Goal: Obtain resource: Download file/media

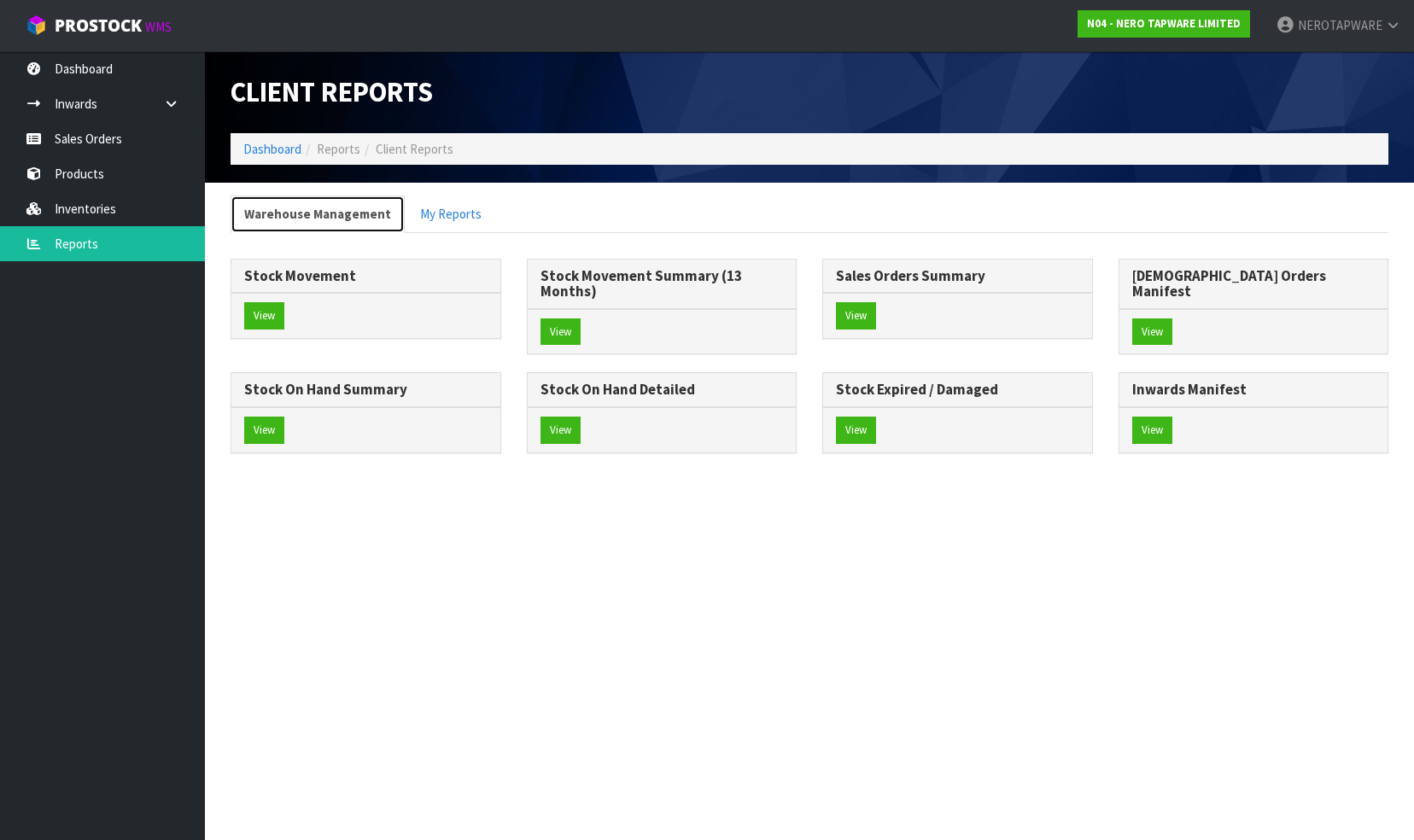
click at [298, 212] on link "Warehouse Management" at bounding box center [317, 213] width 174 height 36
click at [265, 311] on button "View" at bounding box center [264, 315] width 40 height 27
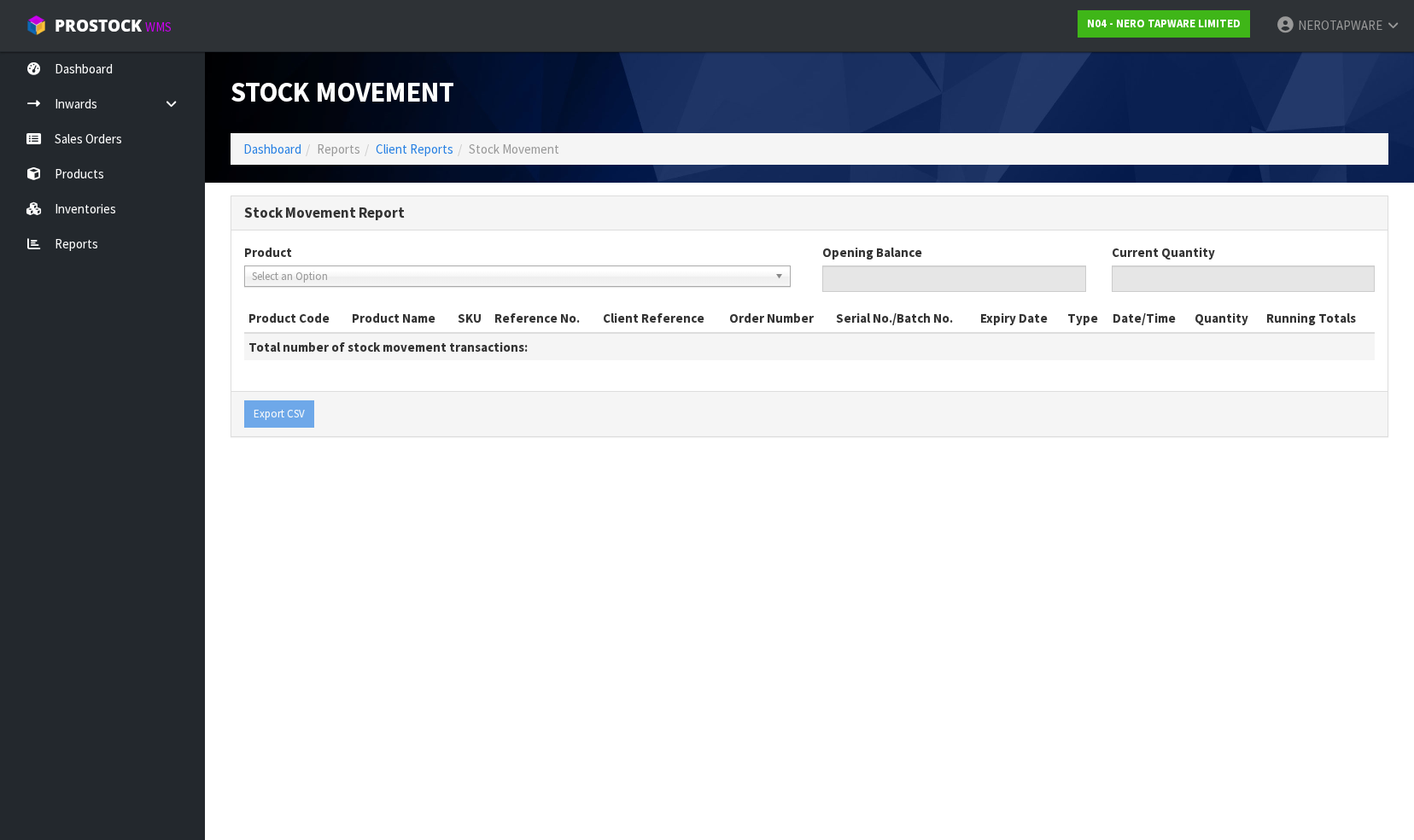
click at [272, 275] on span "Select an Option" at bounding box center [509, 277] width 516 height 21
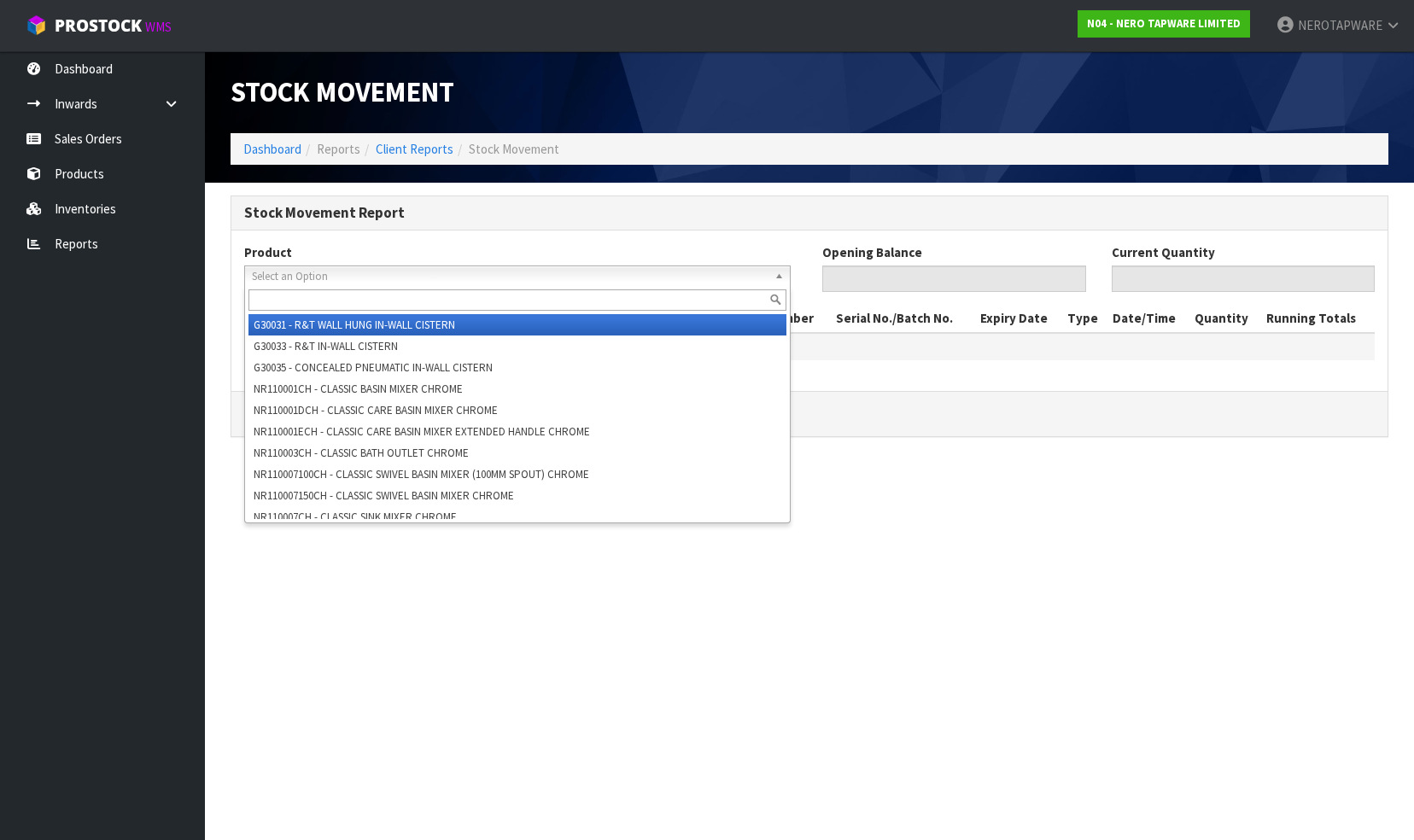
paste input "NR162203BN"
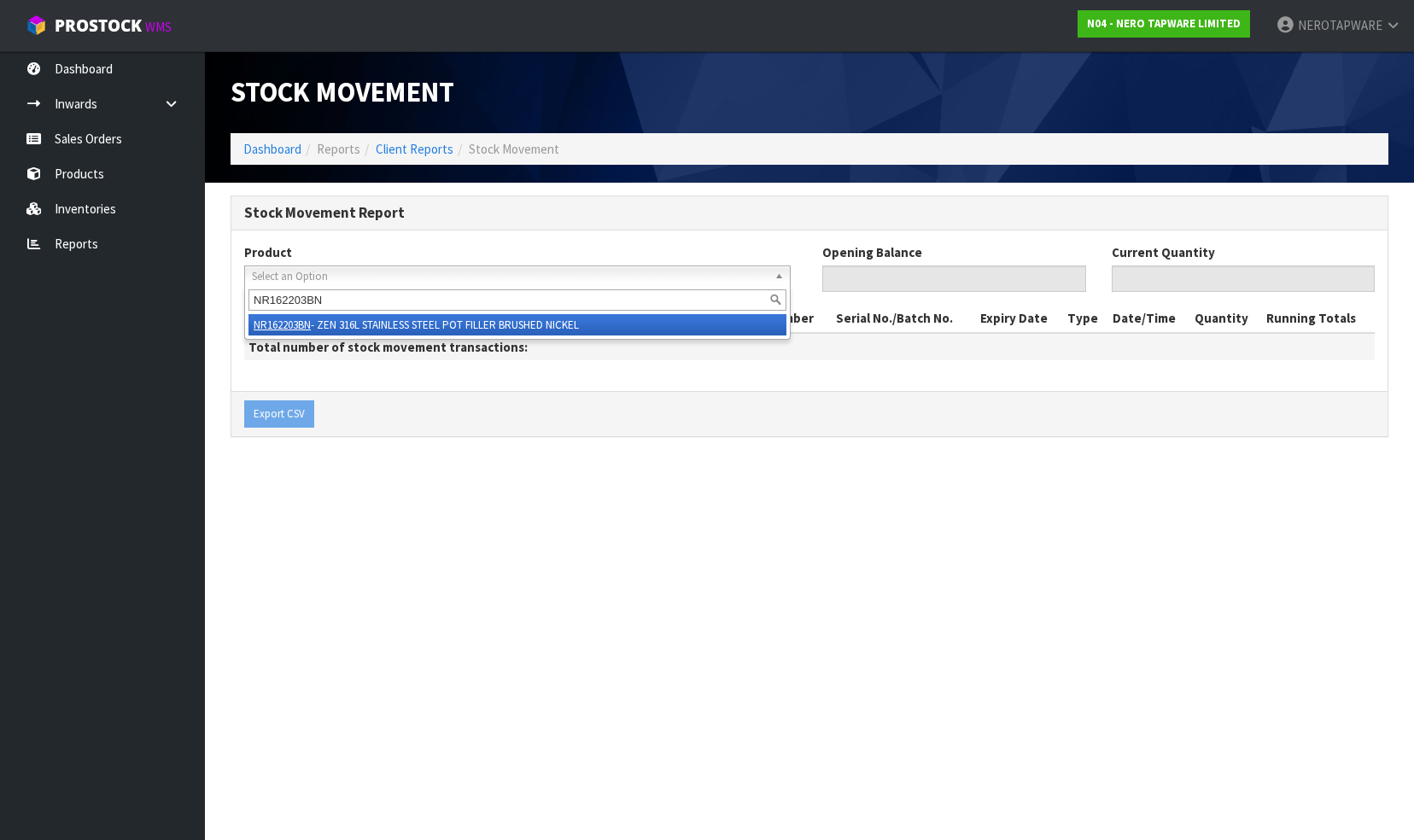
type input "NR162203BN"
click at [341, 321] on li "NR162203BN - ZEN 316L STAINLESS STEEL POT FILLER BRUSHED NICKEL" at bounding box center [517, 324] width 538 height 21
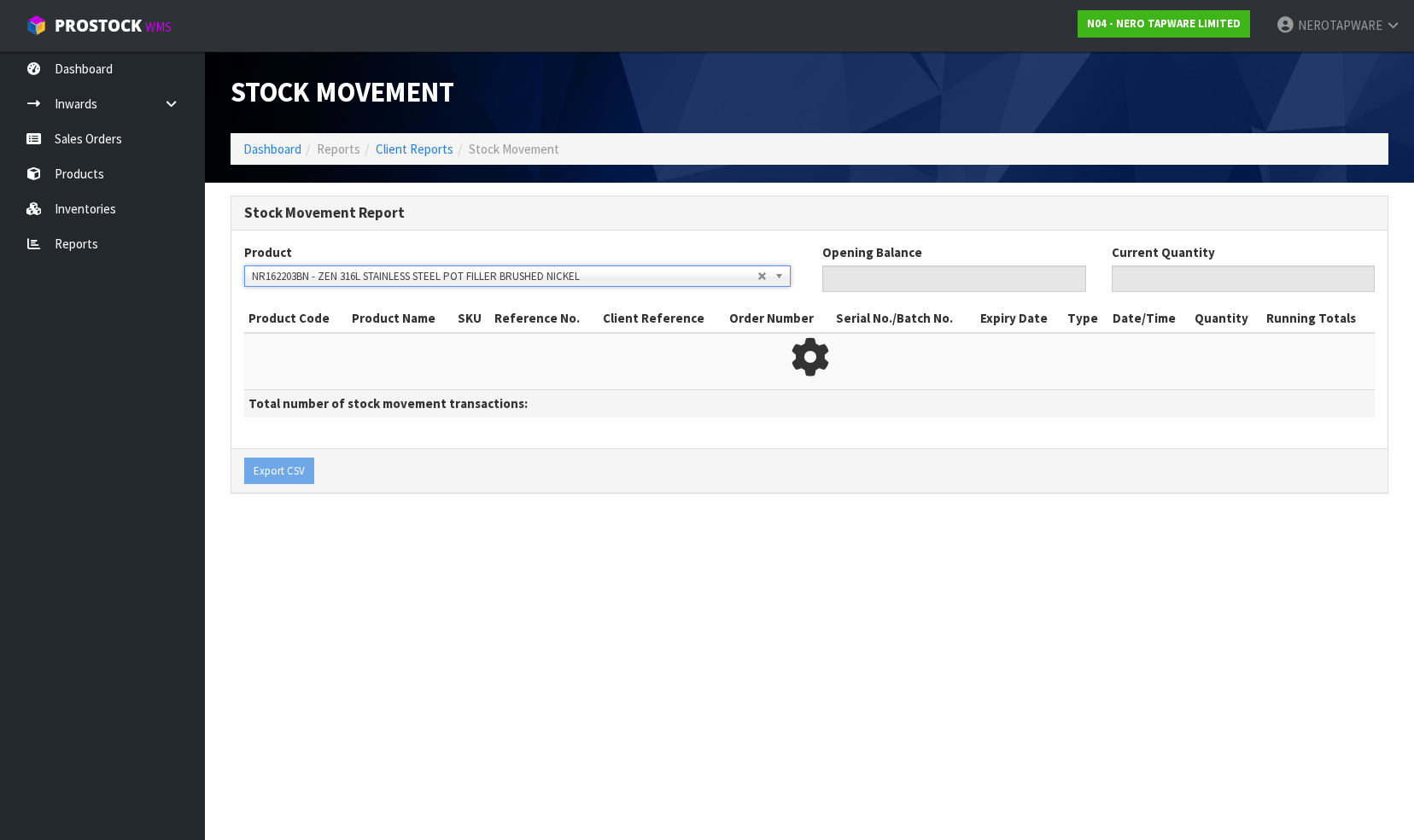
type input "0"
type input "15"
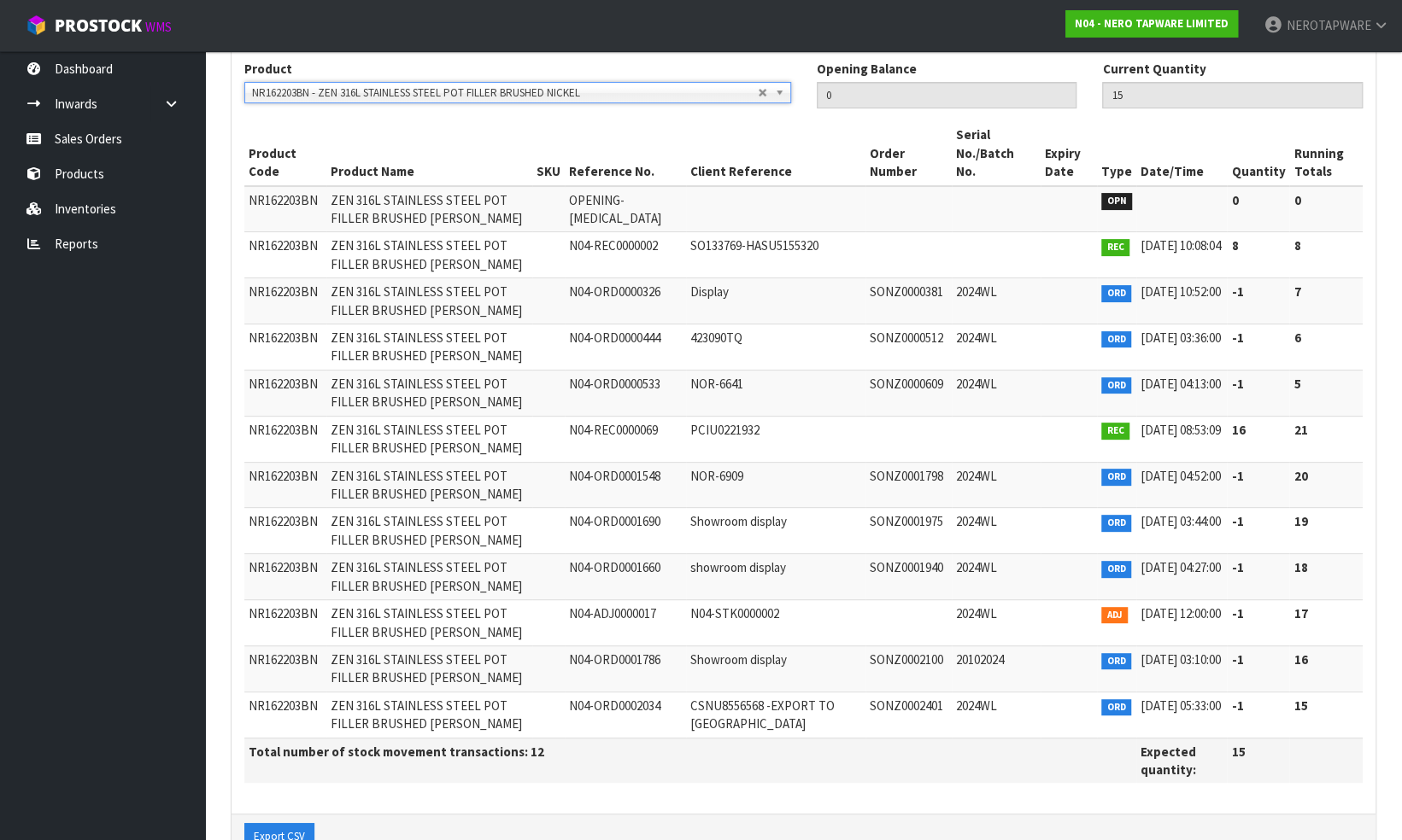
scroll to position [210, 0]
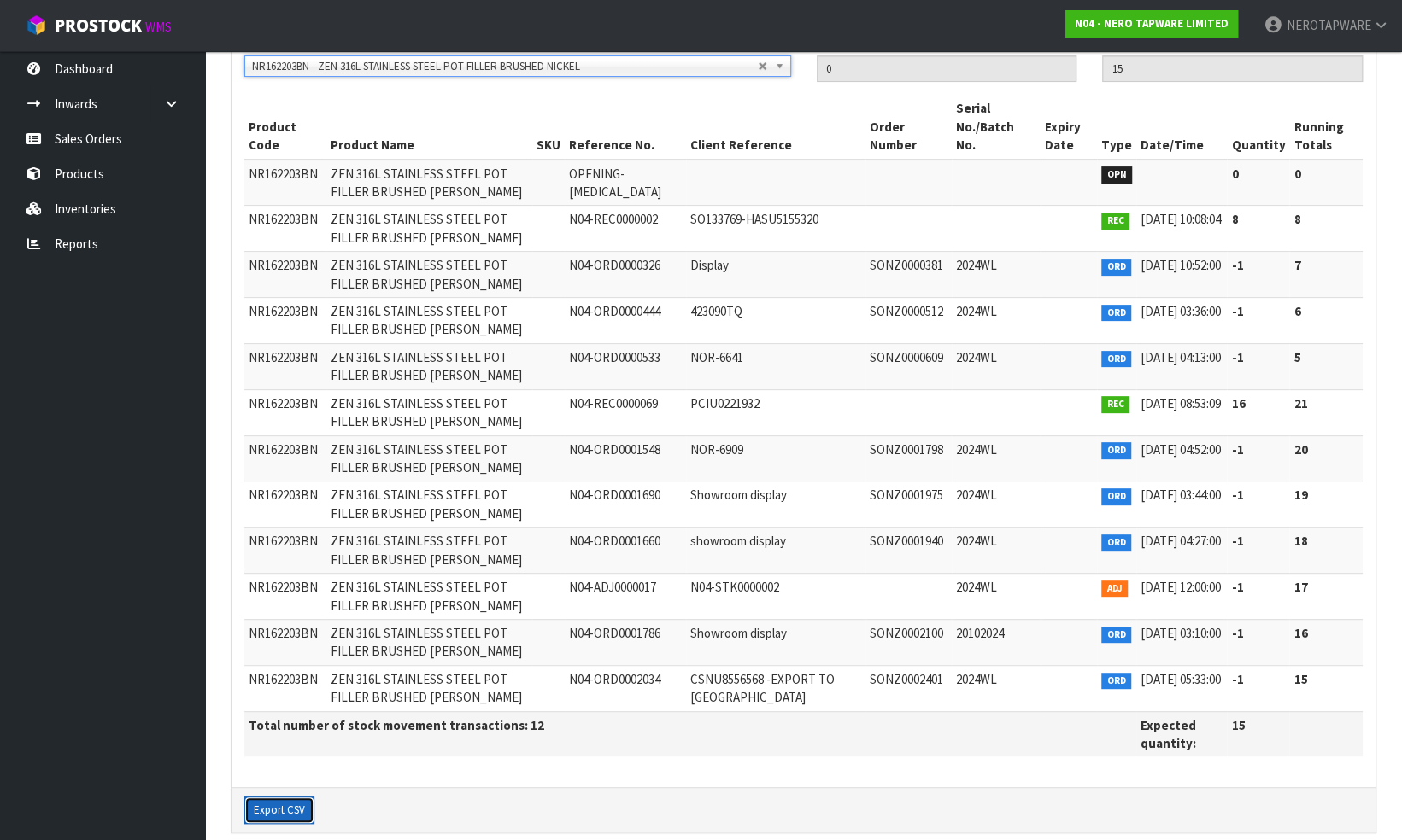
click at [287, 796] on button "Export CSV" at bounding box center [279, 809] width 70 height 27
click at [822, 27] on nav "Toggle navigation ProStock WMS N04 - NERO TAPWARE LIMITED NEROTAPWARE Logout" at bounding box center [701, 26] width 1402 height 52
click at [269, 796] on button "Export CSV" at bounding box center [279, 809] width 70 height 27
